Goal: Information Seeking & Learning: Find specific fact

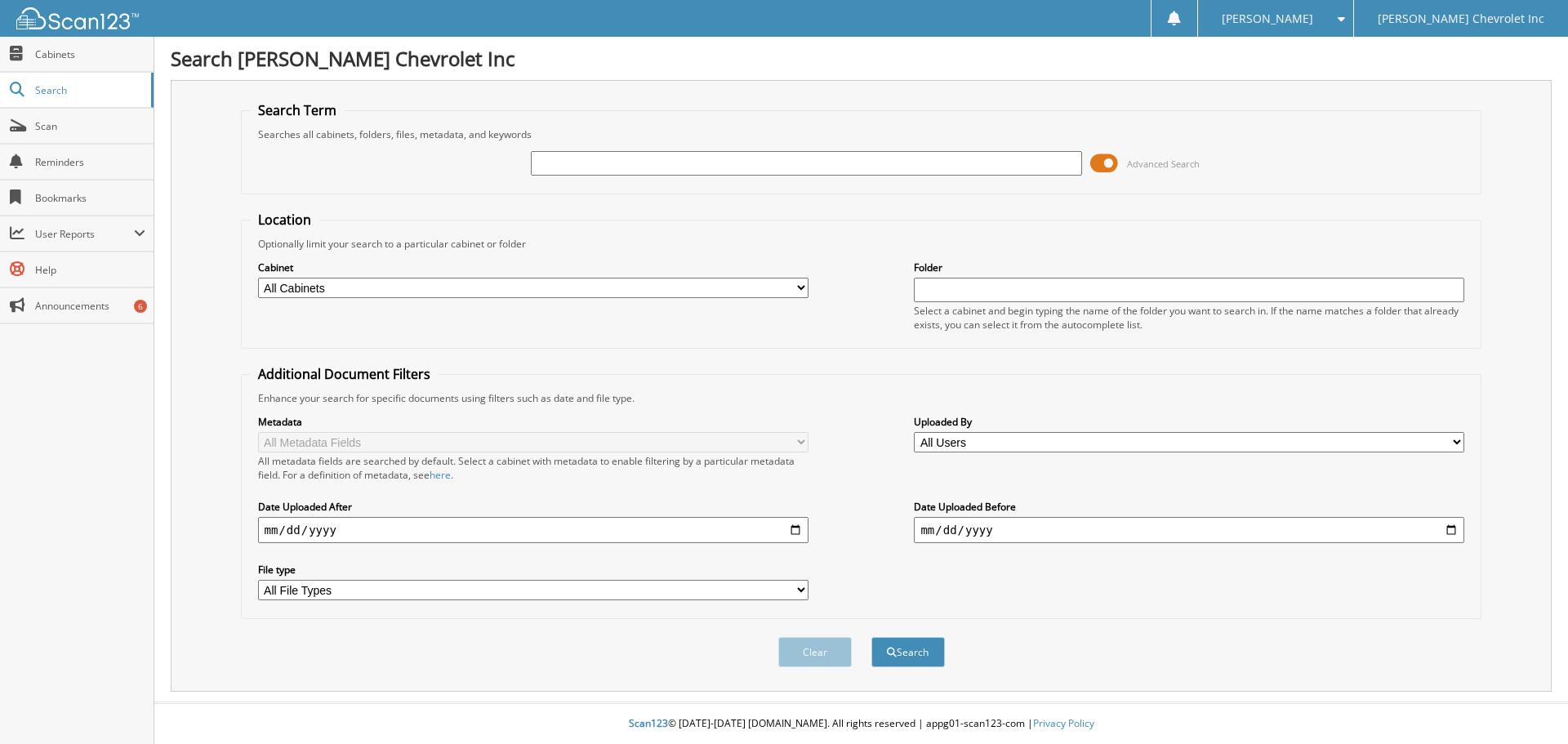
click at [687, 169] on input "text" at bounding box center [807, 163] width 551 height 25
click at [687, 164] on input "text" at bounding box center [807, 163] width 551 height 25
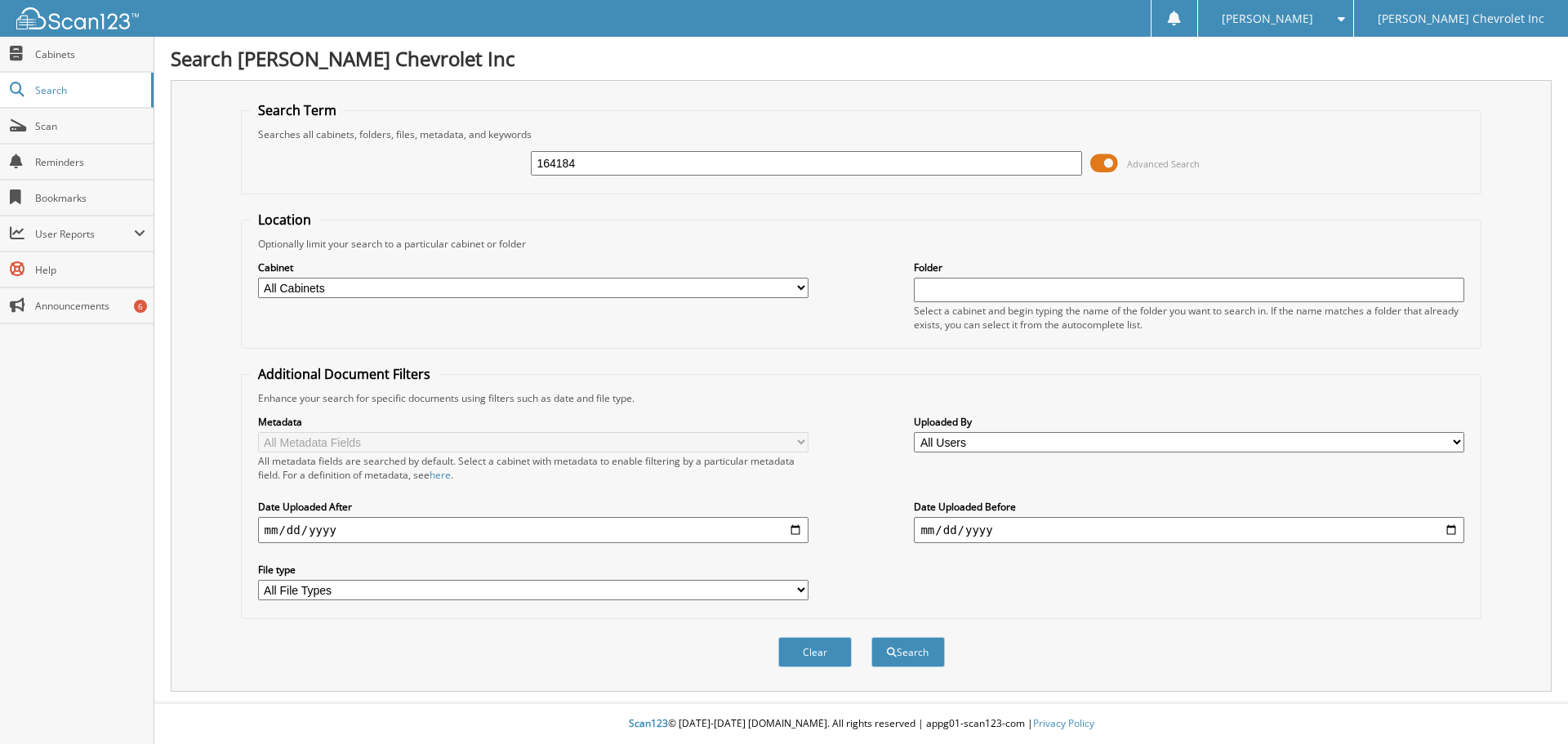
type input "164184"
click at [871, 637] on button "Search" at bounding box center [908, 651] width 73 height 30
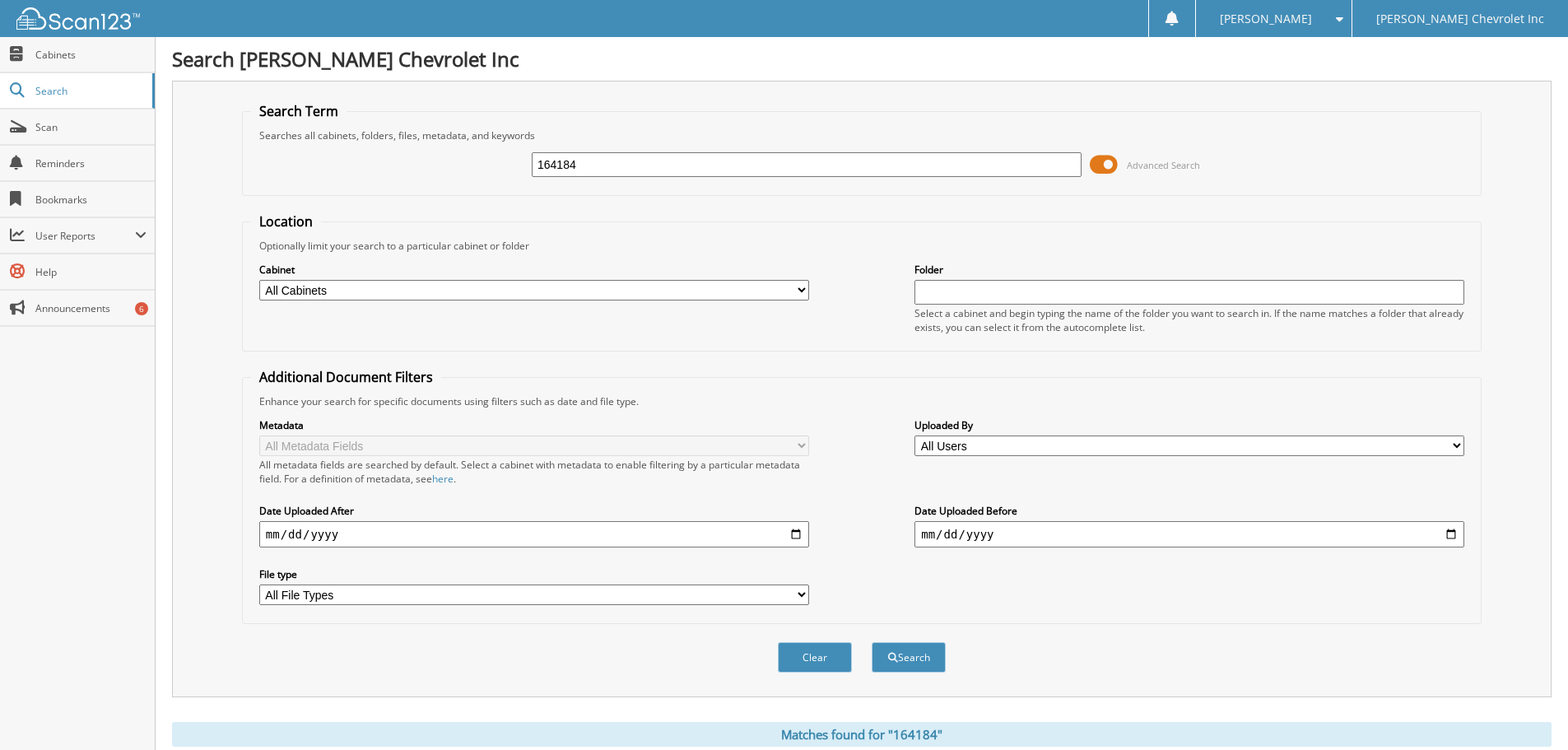
click at [603, 166] on input "164184" at bounding box center [807, 164] width 550 height 25
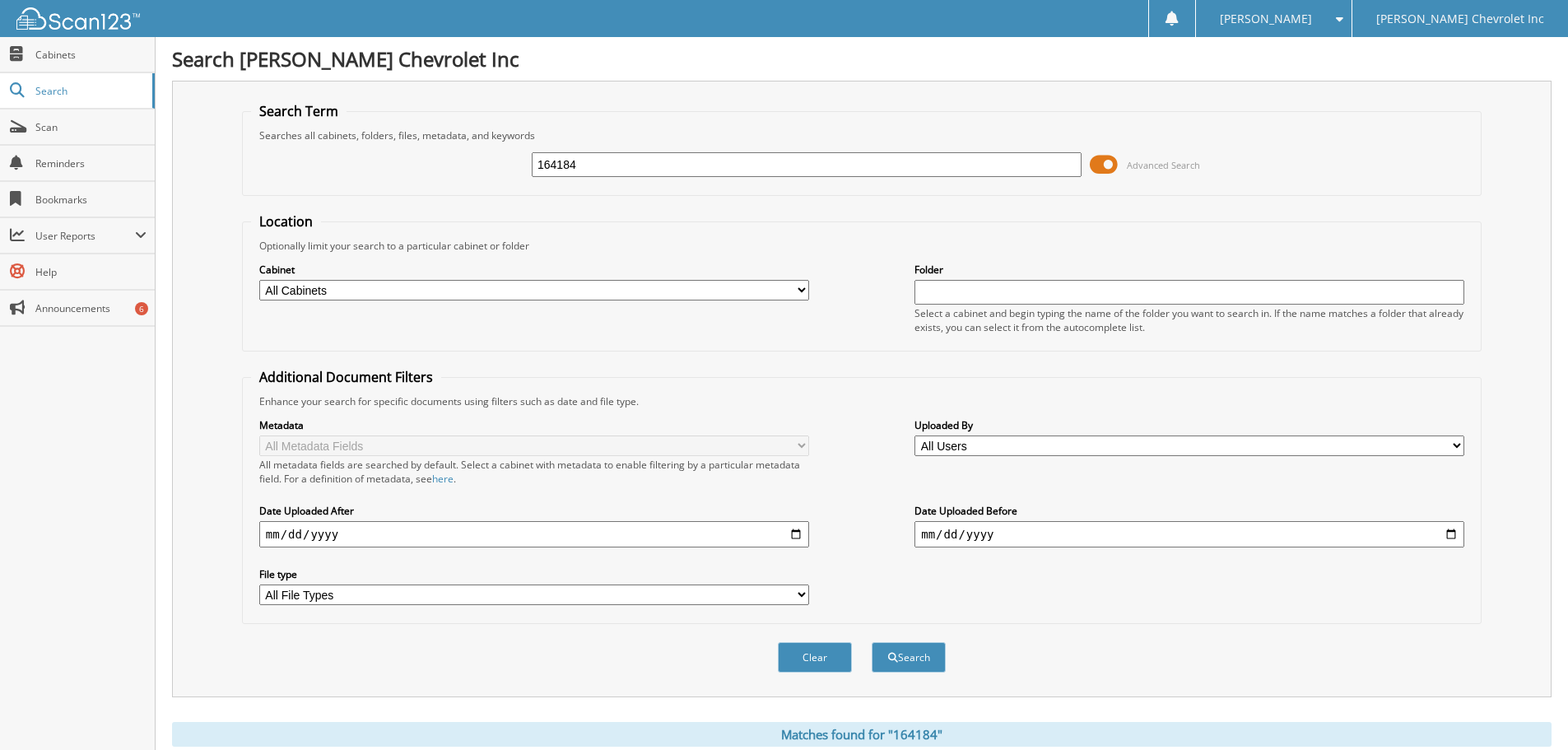
click at [603, 166] on input "164184" at bounding box center [807, 164] width 550 height 25
type input "164184"
click at [871, 642] on button "Search" at bounding box center [908, 656] width 74 height 30
click at [909, 670] on button "Search" at bounding box center [908, 656] width 74 height 30
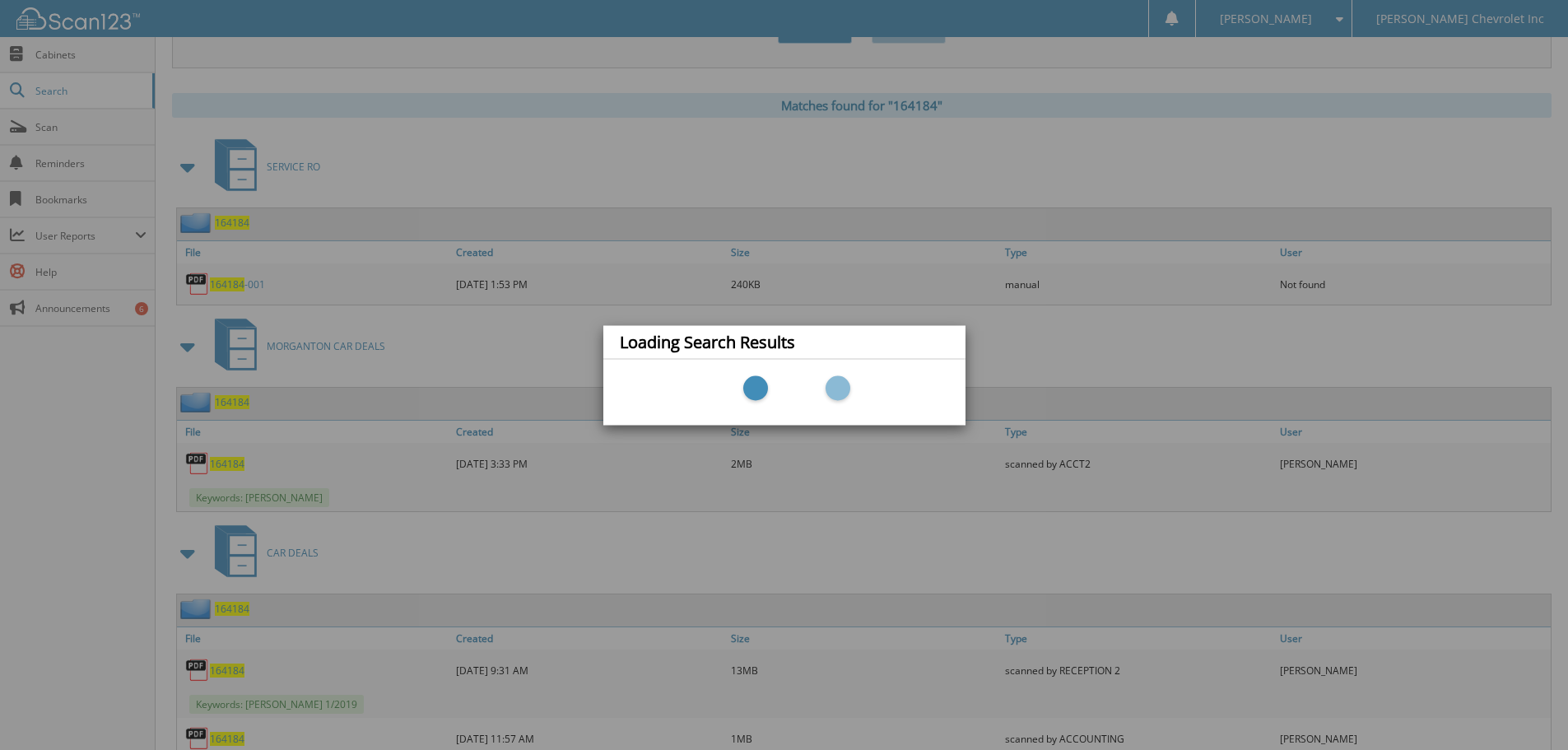
scroll to position [658, 0]
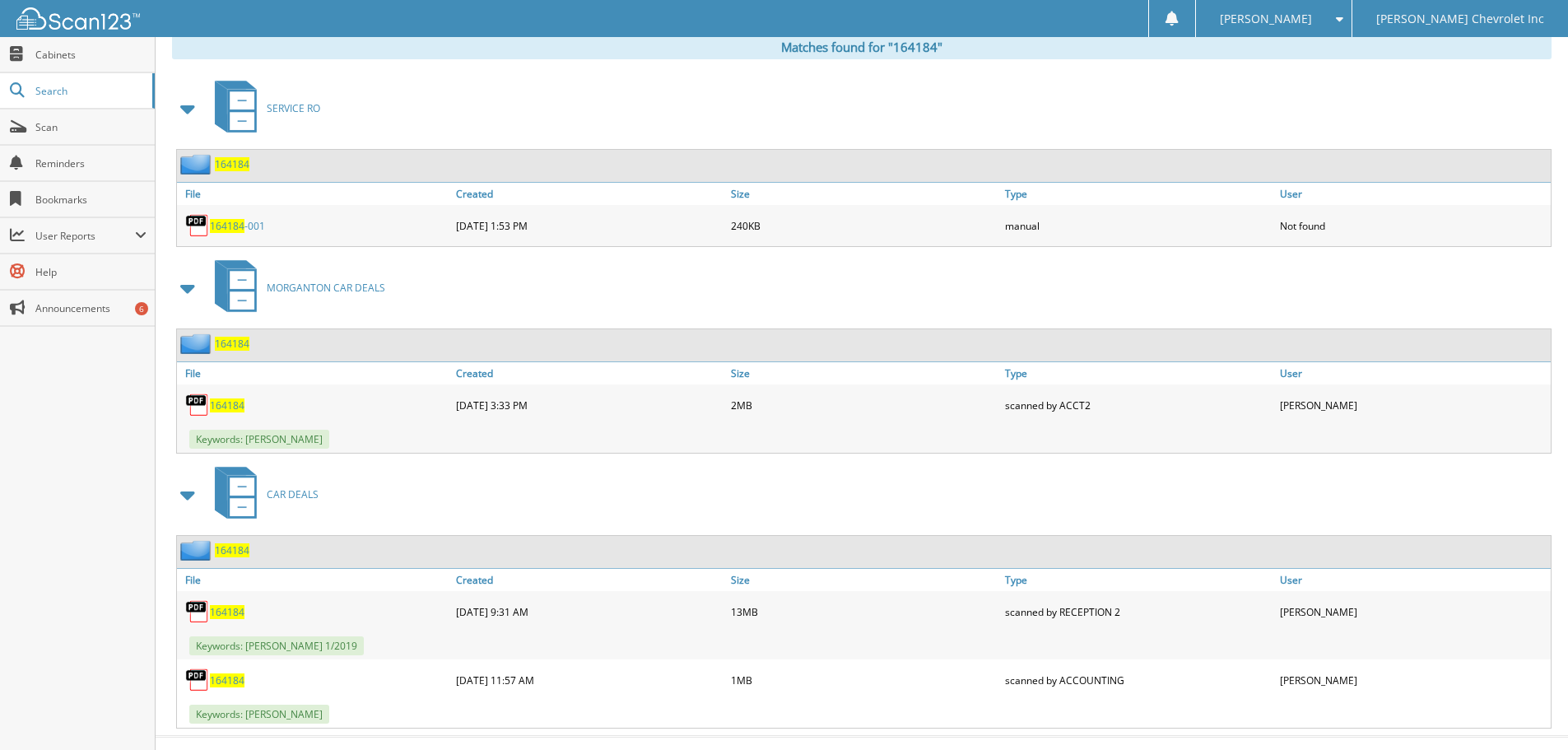
scroll to position [716, 0]
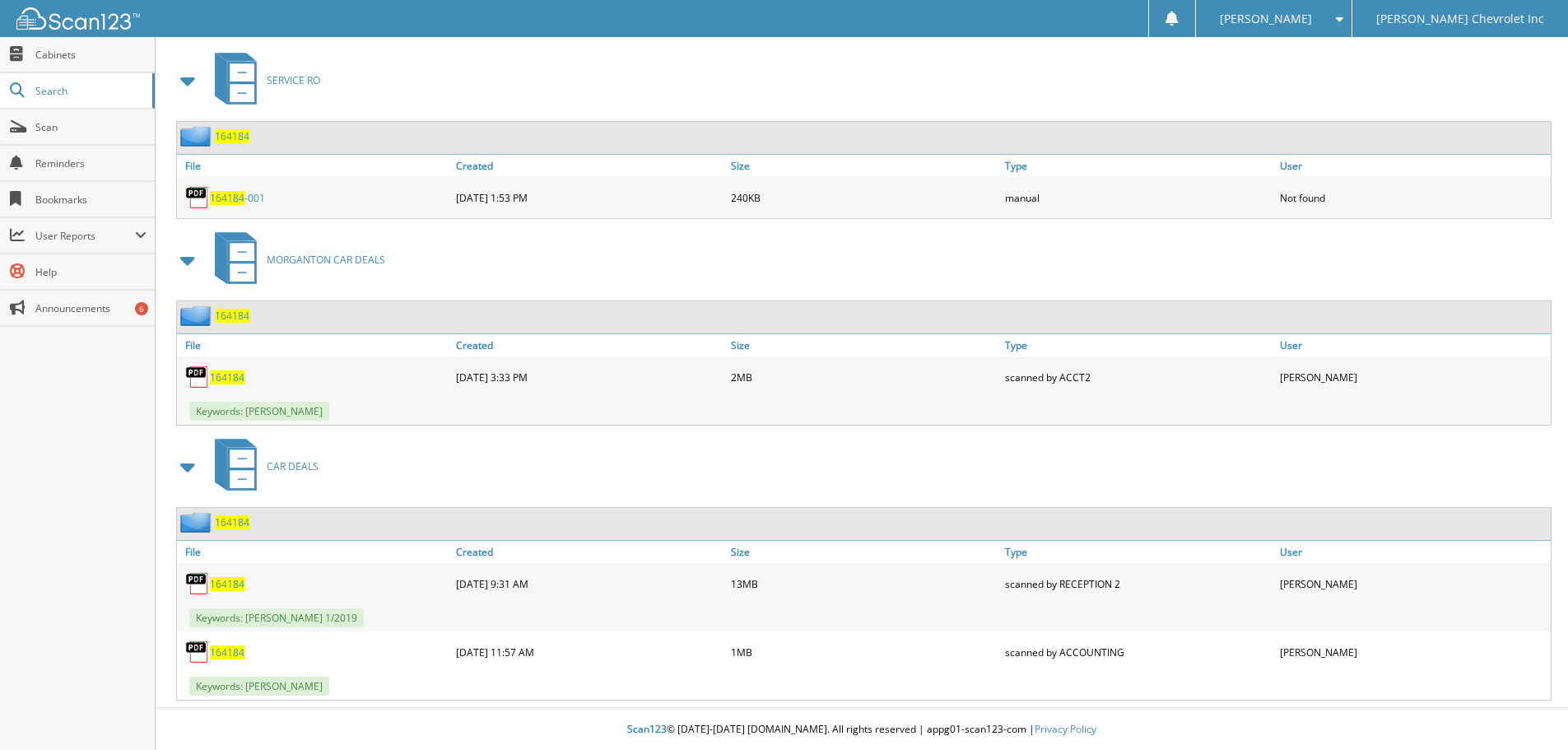
click at [226, 378] on span "164184" at bounding box center [227, 377] width 34 height 14
